Goal: Task Accomplishment & Management: Use online tool/utility

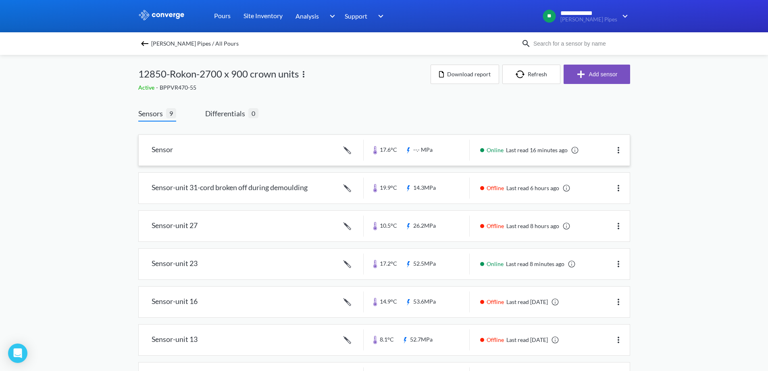
click at [300, 154] on link at bounding box center [384, 150] width 491 height 31
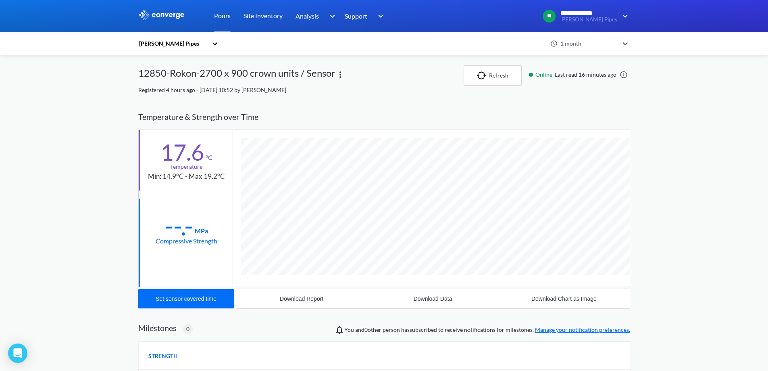
scroll to position [429, 492]
click at [175, 300] on div "Set sensor covered time" at bounding box center [186, 298] width 61 height 6
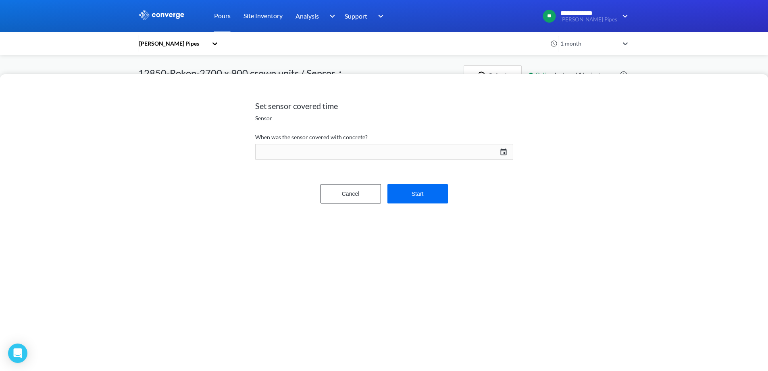
click at [502, 152] on div "[DATE] Press the down arrow key to interact with the calendar and select a date…" at bounding box center [384, 151] width 258 height 19
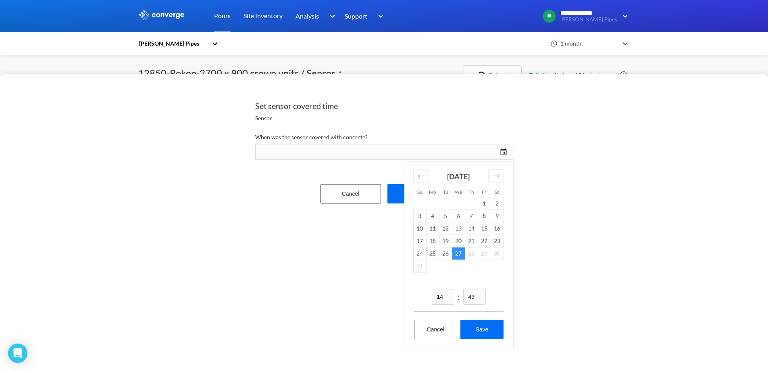
click at [446, 297] on input "14" at bounding box center [443, 296] width 23 height 16
type input "13"
click at [476, 295] on input "49" at bounding box center [474, 296] width 23 height 16
type input "32"
click at [483, 329] on button "Save" at bounding box center [481, 328] width 43 height 19
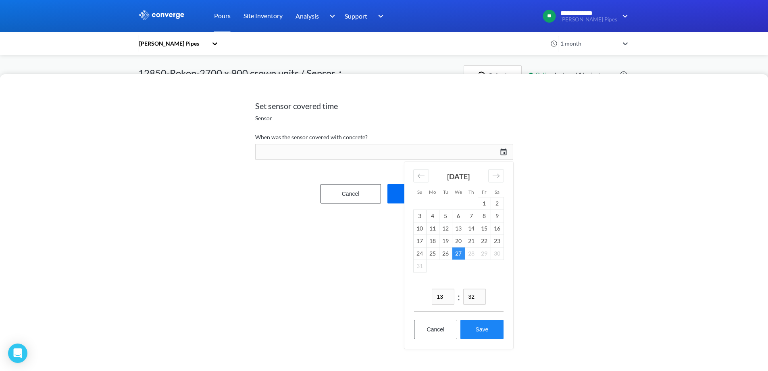
type input "13:32[DATE]"
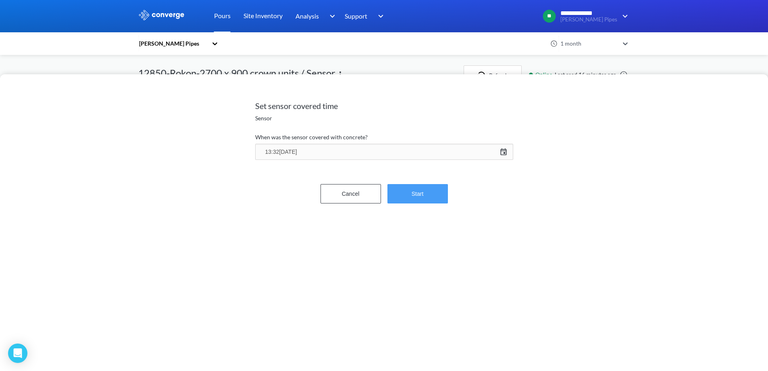
click at [430, 194] on button "Start" at bounding box center [417, 193] width 60 height 19
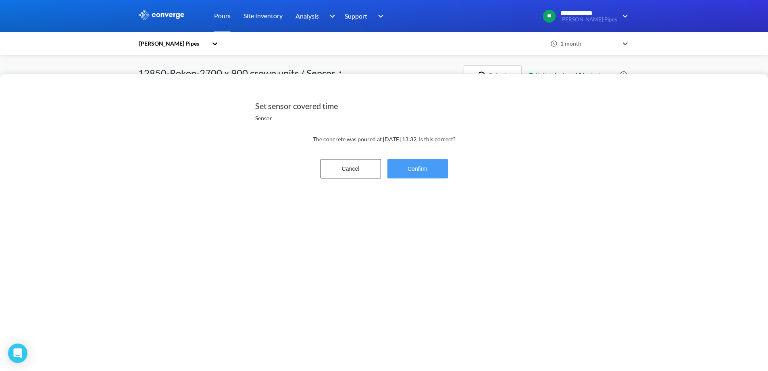
click at [426, 166] on button "Confirm" at bounding box center [417, 168] width 60 height 19
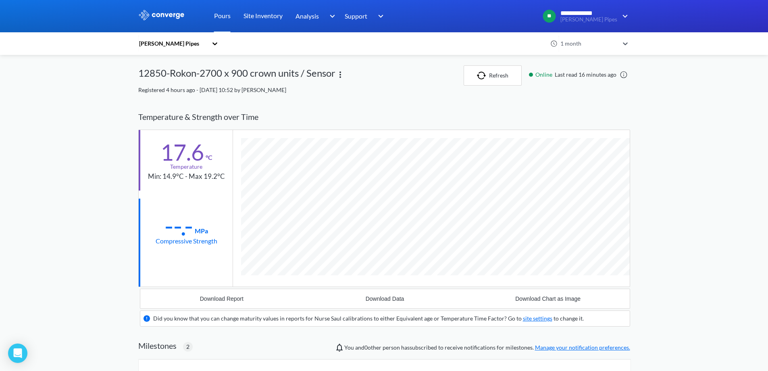
scroll to position [563, 492]
click at [216, 16] on link "Pours" at bounding box center [222, 16] width 17 height 32
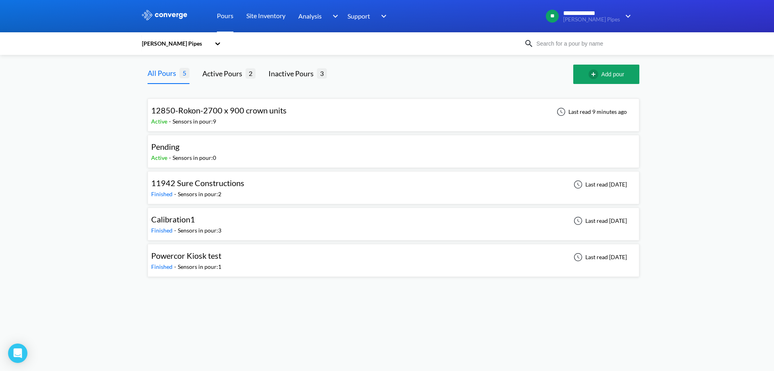
click at [356, 116] on div "12850-Rokon-2700 x 900 crown units Active - Sensors in pour: 9 Last read 9 minu…" at bounding box center [393, 115] width 485 height 26
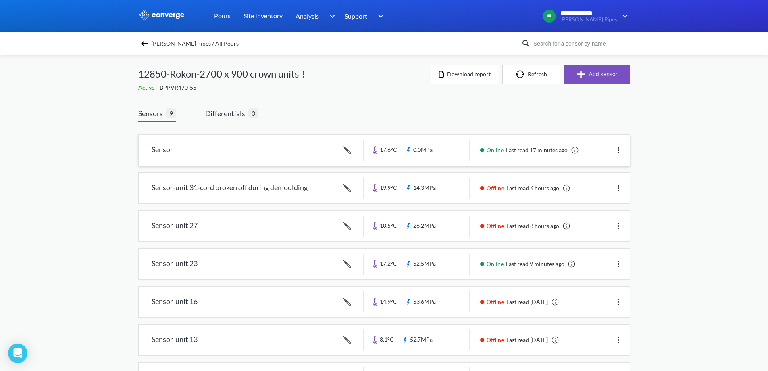
click at [255, 150] on link at bounding box center [384, 150] width 491 height 31
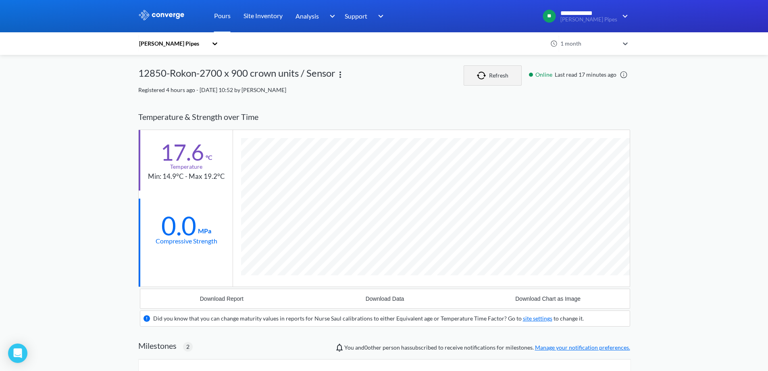
click at [504, 80] on button "Refresh" at bounding box center [493, 75] width 58 height 20
click at [219, 16] on link "Pours" at bounding box center [222, 16] width 17 height 32
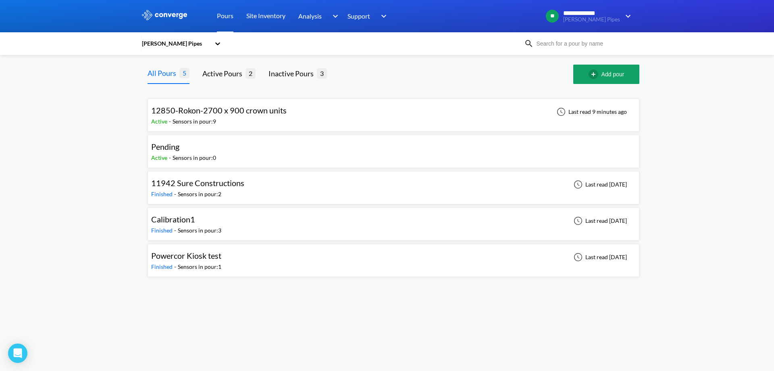
click at [356, 112] on div "12850-Rokon-2700 x 900 crown units Active - Sensors in pour: 9 Last read 9 minu…" at bounding box center [393, 115] width 485 height 26
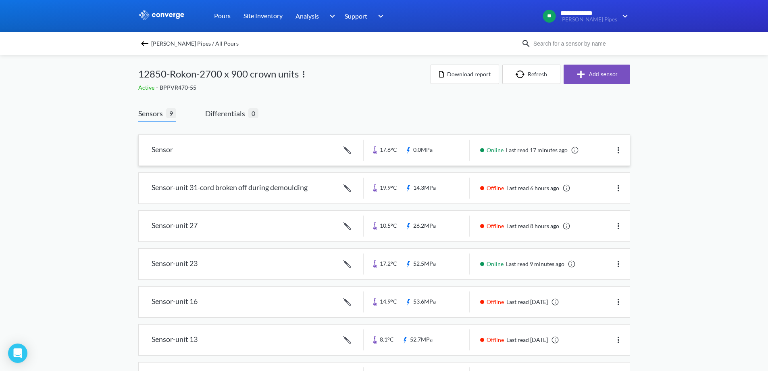
click at [618, 151] on img at bounding box center [619, 150] width 10 height 10
click at [585, 151] on div "Edit" at bounding box center [598, 149] width 52 height 15
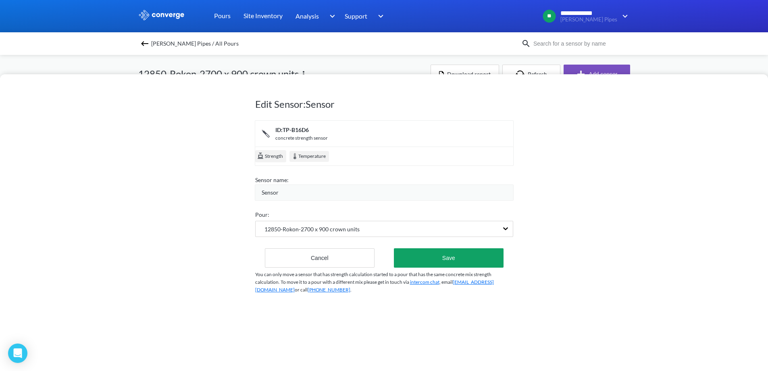
click at [285, 193] on div "Sensor" at bounding box center [388, 192] width 252 height 9
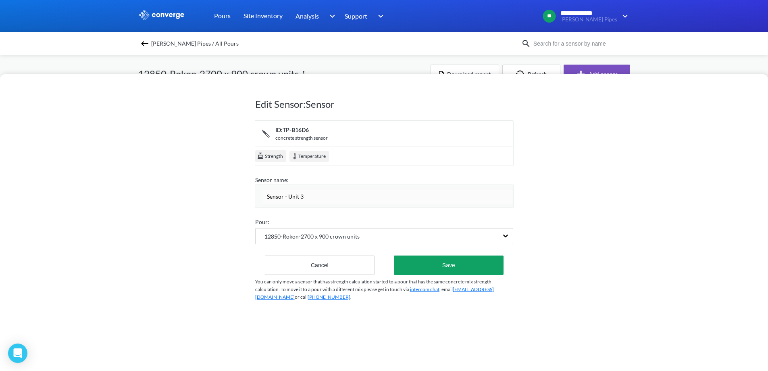
type input "Sensor - Unit 35"
click at [428, 262] on button "Save" at bounding box center [448, 264] width 109 height 19
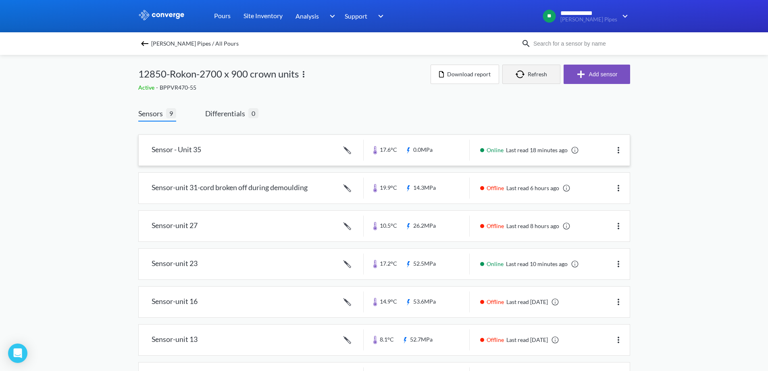
click at [519, 75] on img "button" at bounding box center [522, 74] width 12 height 8
